Goal: Navigation & Orientation: Find specific page/section

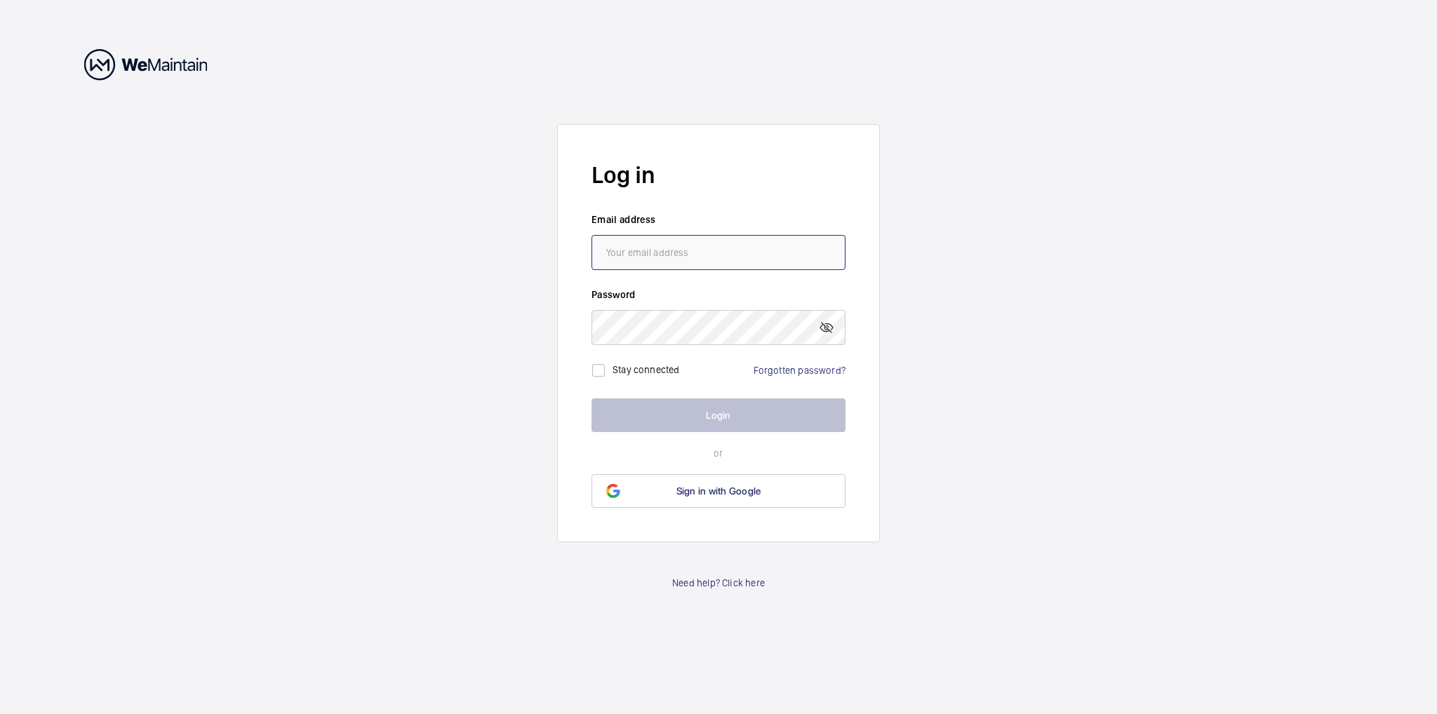
click at [711, 249] on input "email" at bounding box center [718, 252] width 254 height 35
type input "[EMAIL_ADDRESS][DOMAIN_NAME]"
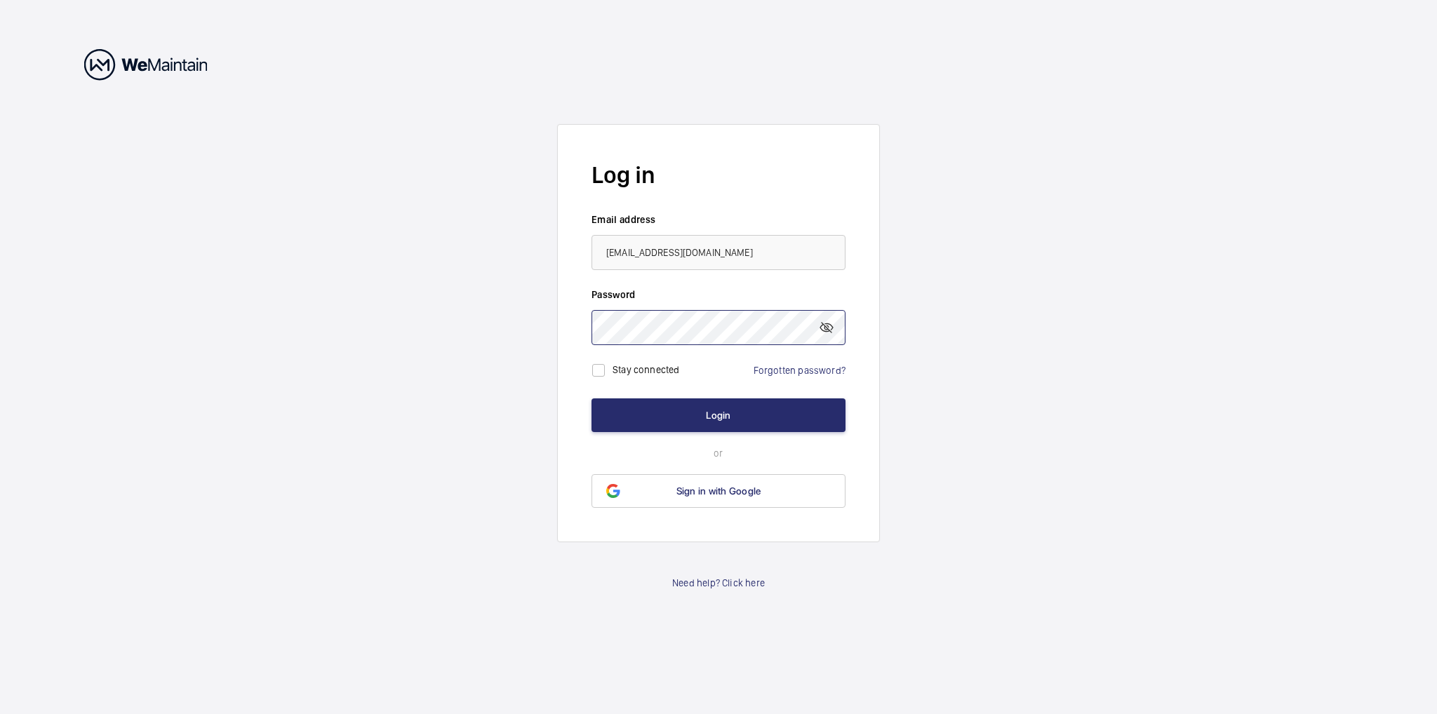
click at [591, 399] on button "Login" at bounding box center [718, 416] width 254 height 34
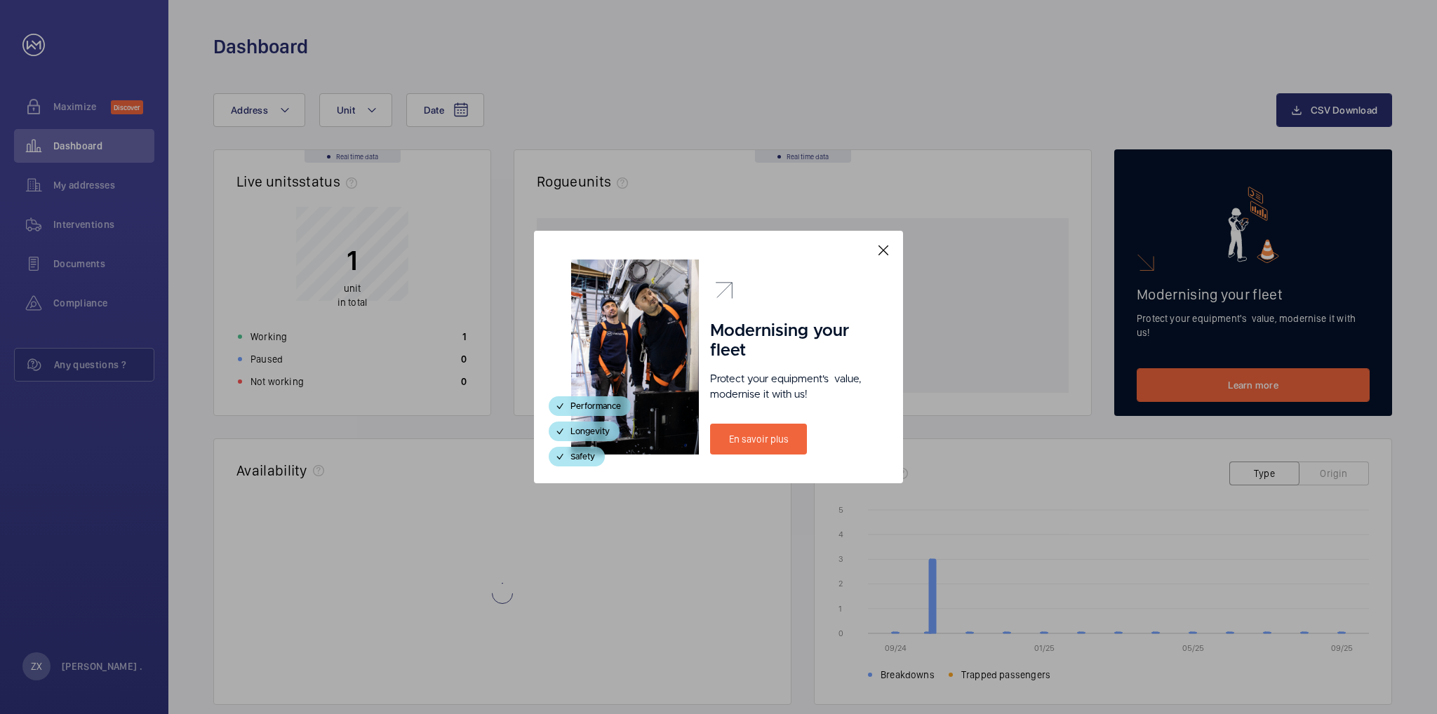
click at [890, 250] on mat-icon at bounding box center [883, 250] width 17 height 17
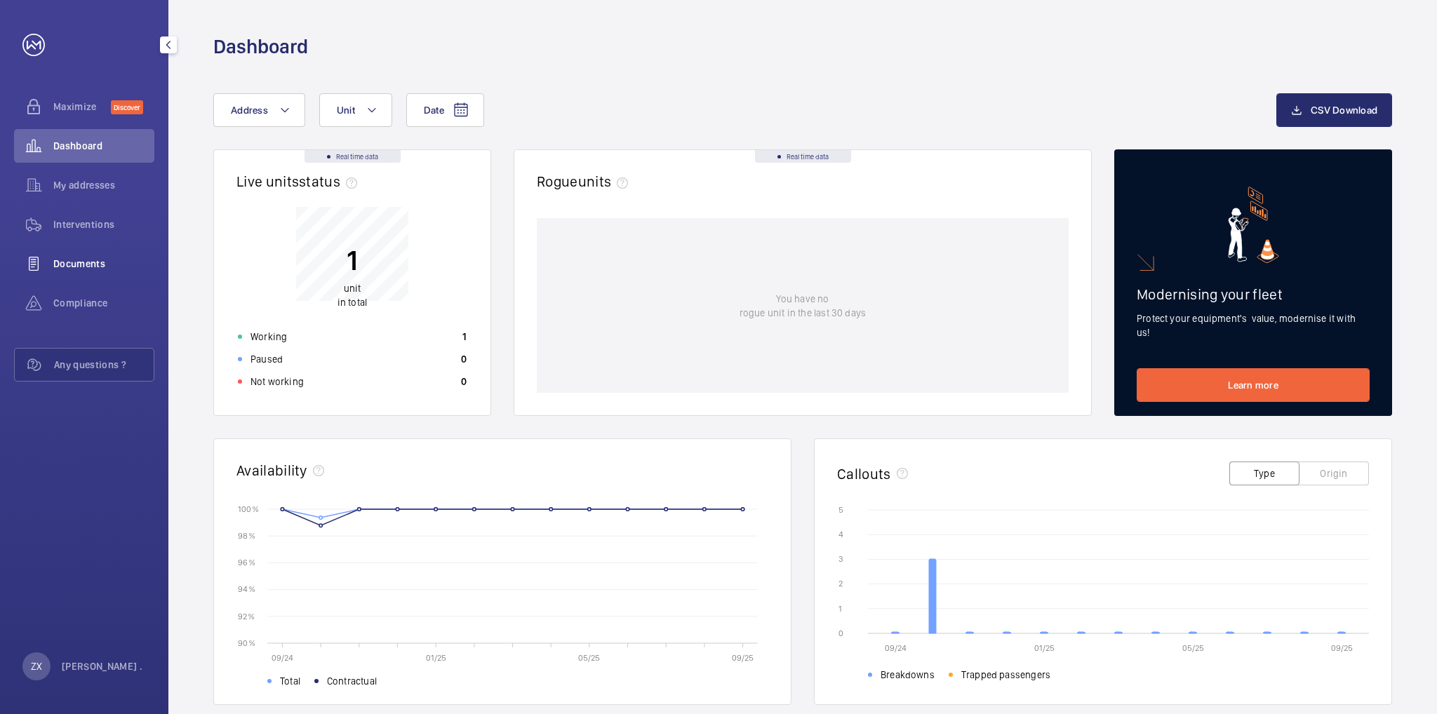
click at [85, 253] on div "Documents" at bounding box center [84, 264] width 140 height 34
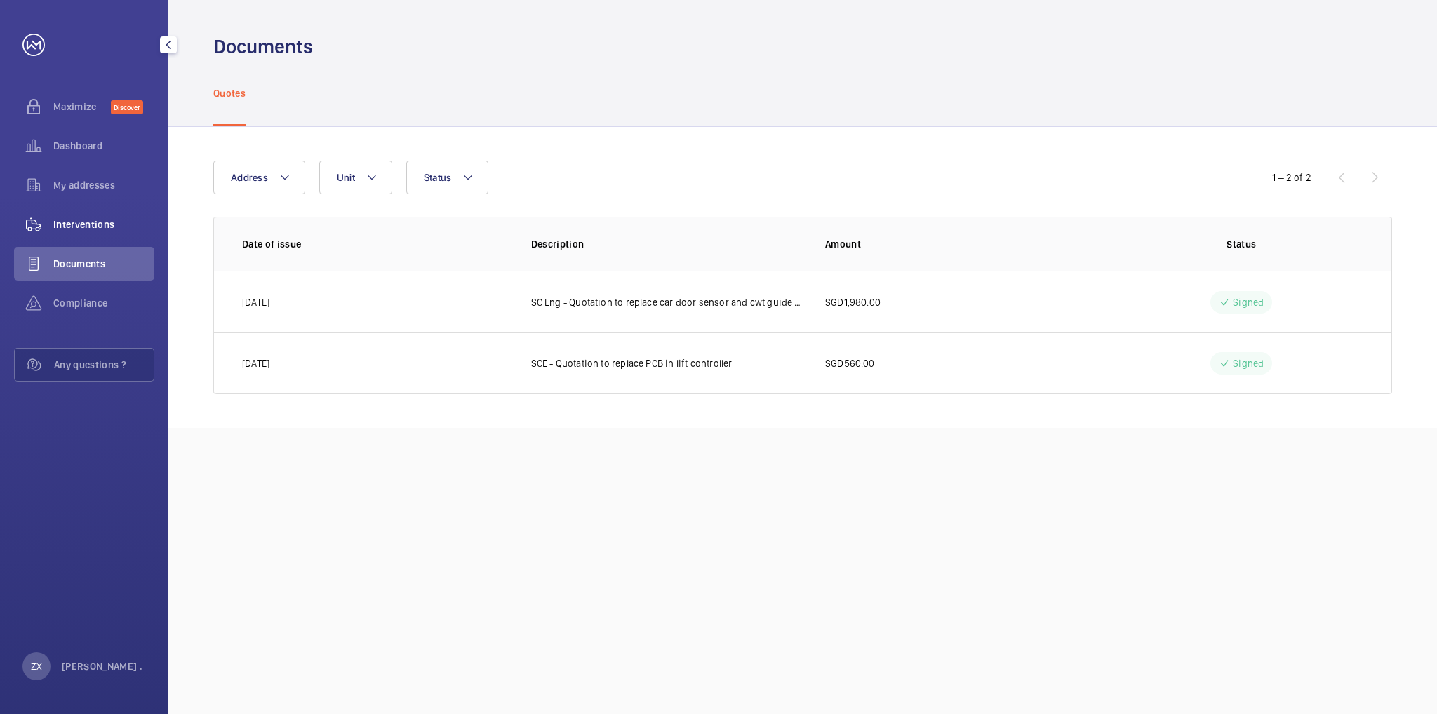
click at [79, 227] on span "Interventions" at bounding box center [103, 224] width 101 height 14
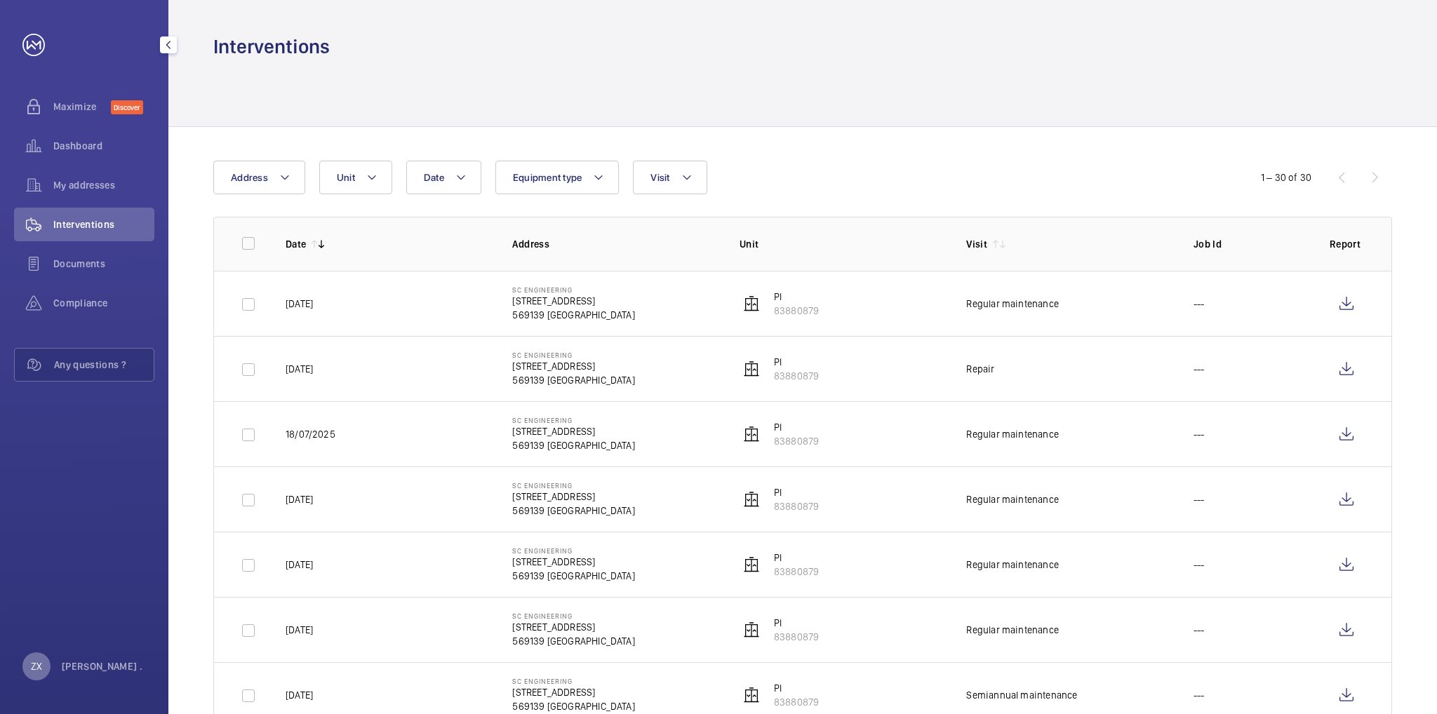
click at [36, 659] on p "ZX" at bounding box center [36, 666] width 11 height 14
click at [52, 635] on p "Logout" at bounding box center [61, 634] width 51 height 14
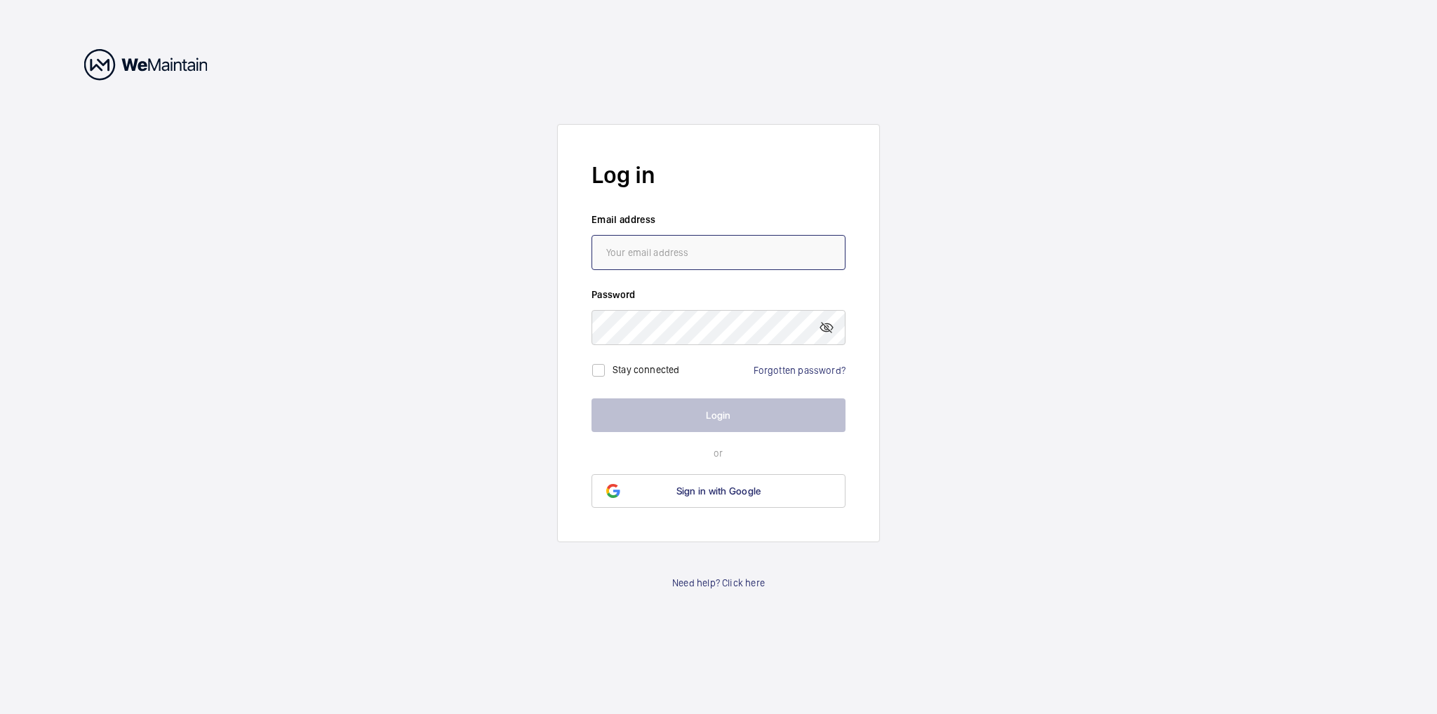
click at [625, 248] on input "email" at bounding box center [718, 252] width 254 height 35
type input "[EMAIL_ADDRESS][DOMAIN_NAME]"
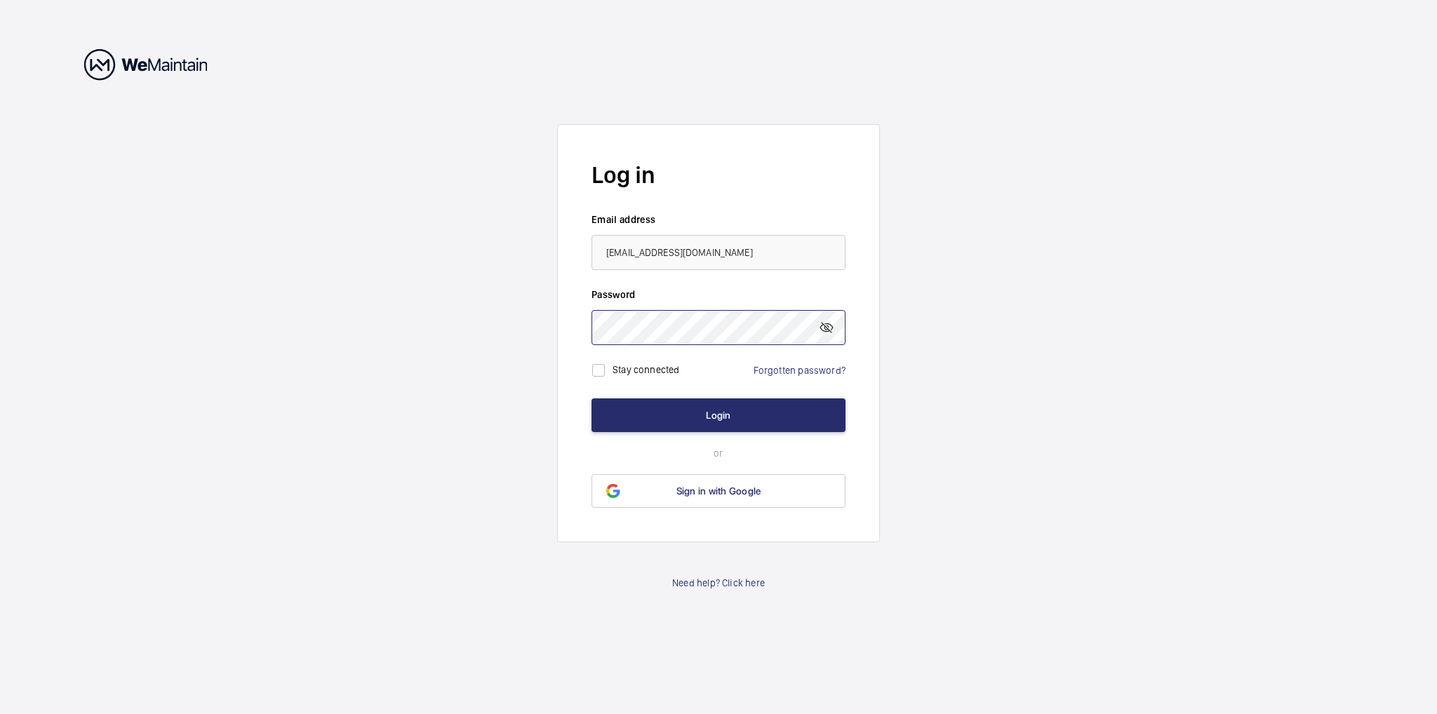
click at [591, 399] on button "Login" at bounding box center [718, 416] width 254 height 34
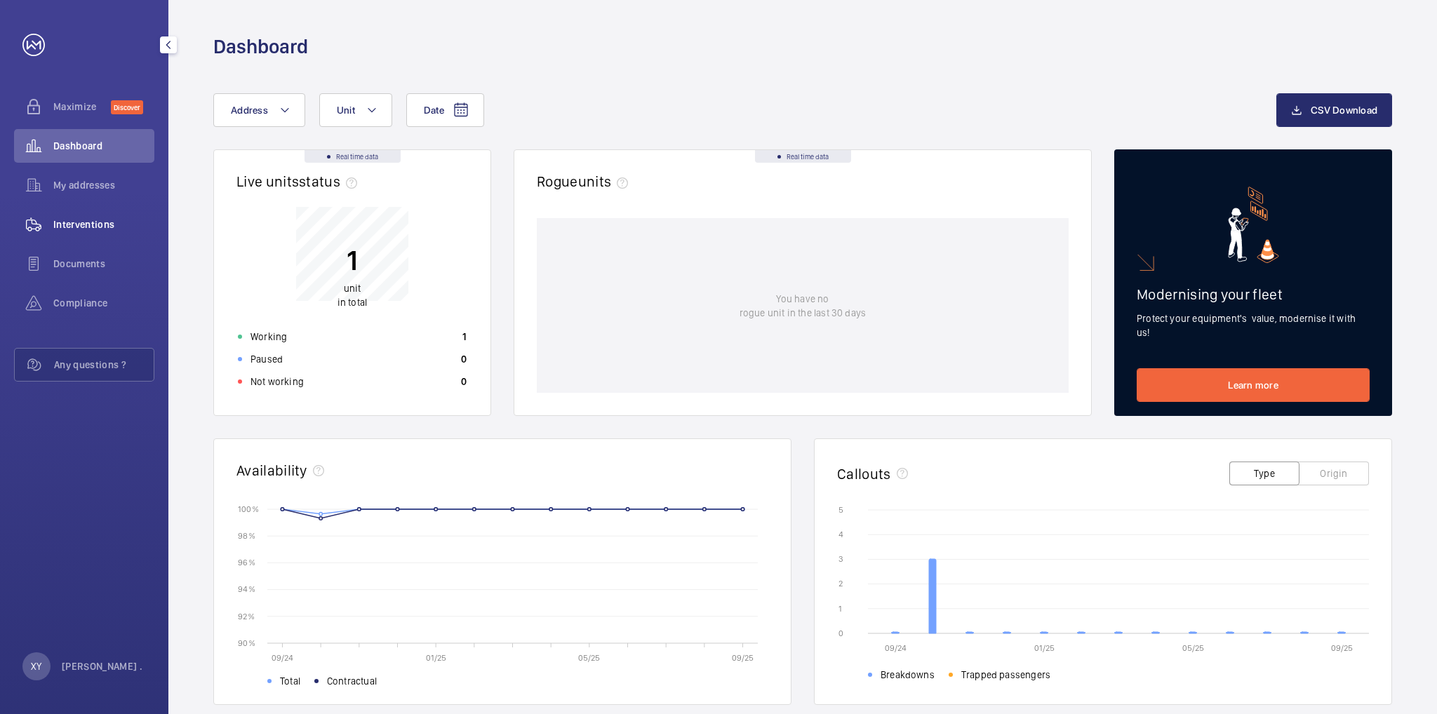
click at [37, 217] on wm-front-icon-button at bounding box center [33, 225] width 39 height 34
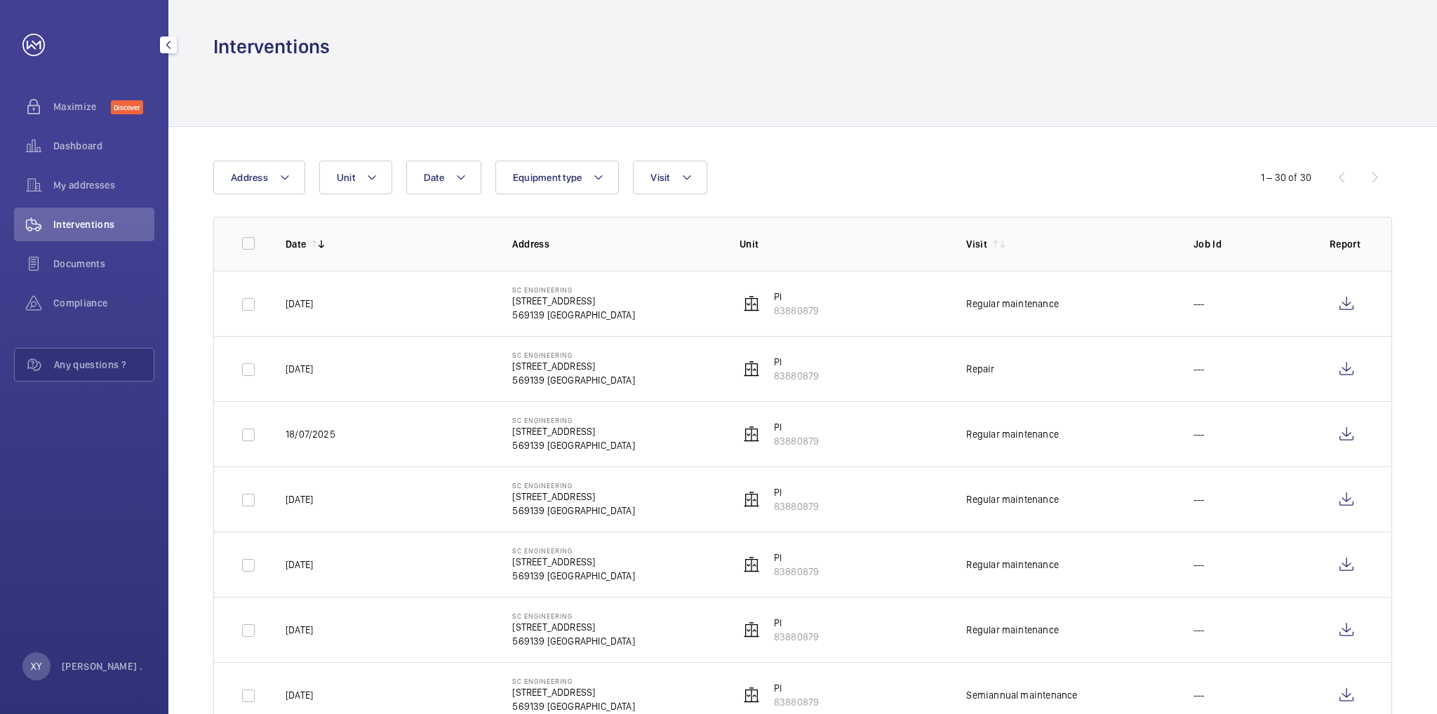
click at [24, 675] on div "XY [PERSON_NAME] ." at bounding box center [82, 666] width 120 height 28
click at [37, 651] on div "Settings Logout" at bounding box center [61, 622] width 79 height 62
click at [41, 657] on div "XY" at bounding box center [36, 666] width 28 height 28
click at [39, 635] on p "Logout" at bounding box center [61, 634] width 51 height 14
